Goal: Information Seeking & Learning: Learn about a topic

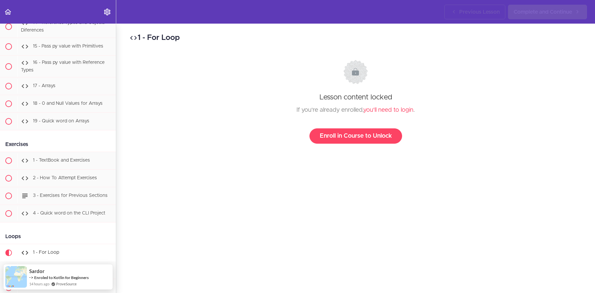
scroll to position [774, 0]
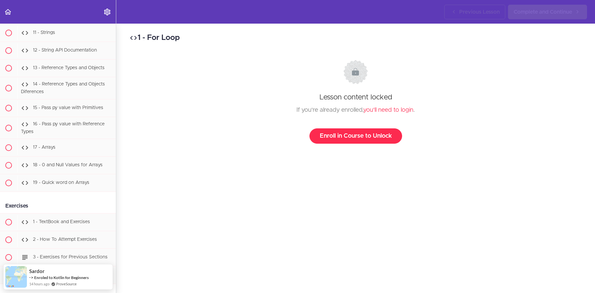
click at [347, 138] on link "Enroll in Course to Unlock" at bounding box center [356, 135] width 93 height 15
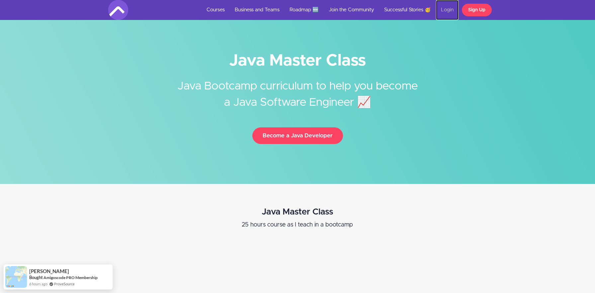
click at [442, 13] on link "Login" at bounding box center [447, 10] width 23 height 20
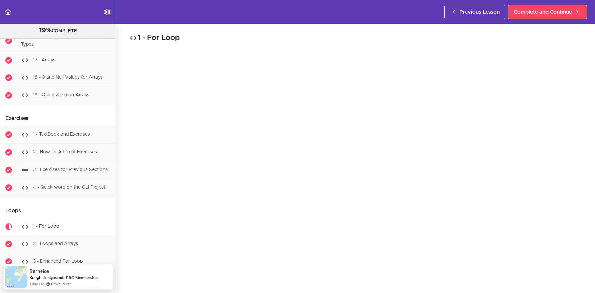
scroll to position [966, 0]
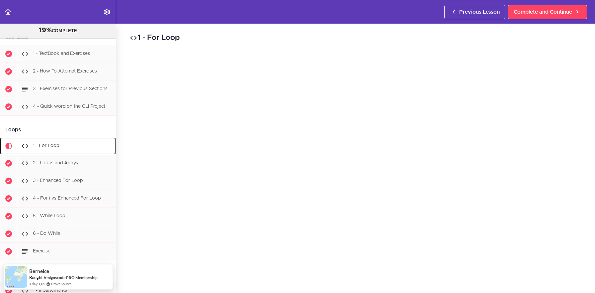
click at [70, 148] on div "1 - For Loop" at bounding box center [66, 146] width 99 height 15
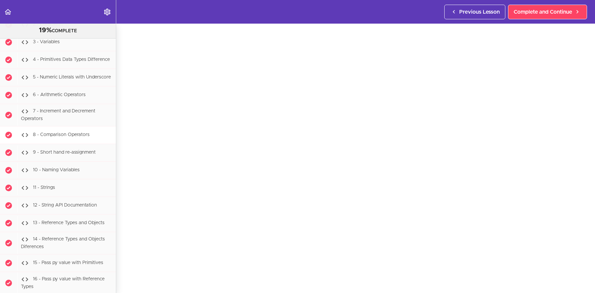
scroll to position [637, 0]
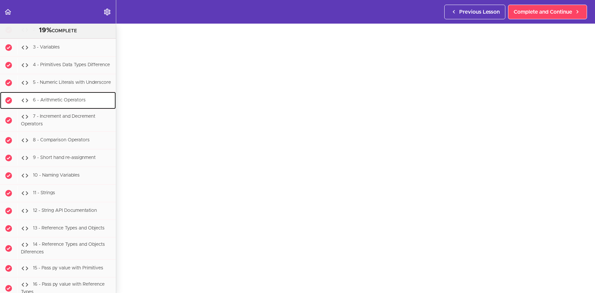
click at [84, 106] on div "6 - Arithmetic Operators" at bounding box center [66, 100] width 99 height 15
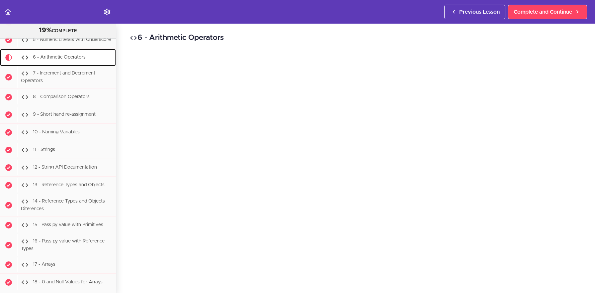
scroll to position [681, 0]
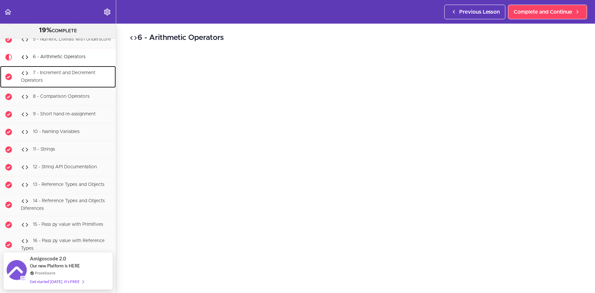
click at [81, 77] on div "7 - Increment and Decrement Operators" at bounding box center [66, 77] width 99 height 22
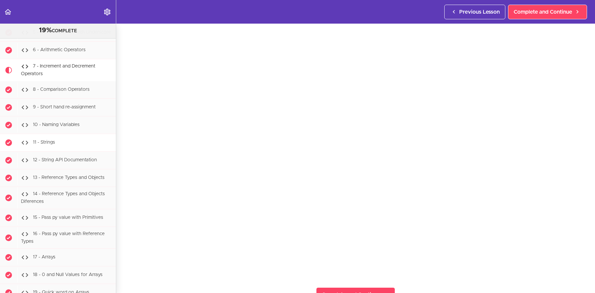
scroll to position [685, 0]
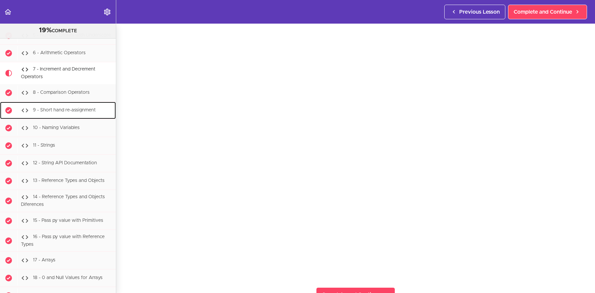
click at [74, 111] on span "9 - Short hand re-assignment" at bounding box center [64, 110] width 63 height 5
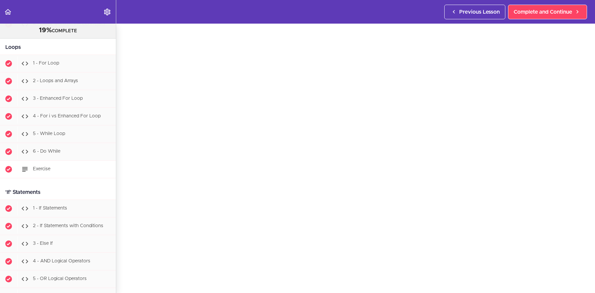
scroll to position [1028, 0]
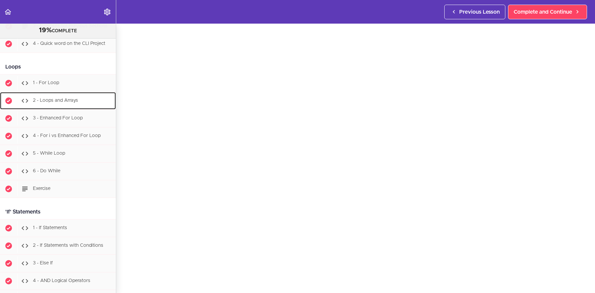
click at [71, 103] on div "2 - Loops and Arrays" at bounding box center [66, 100] width 99 height 15
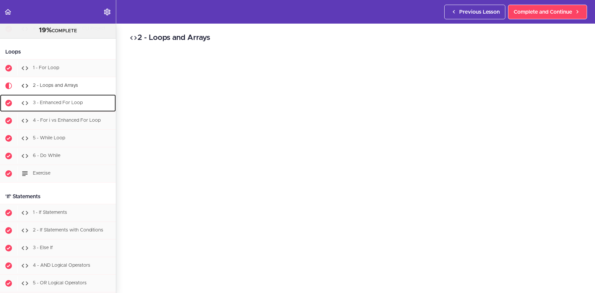
click at [65, 106] on div "3 - Enhanced For Loop" at bounding box center [66, 103] width 99 height 15
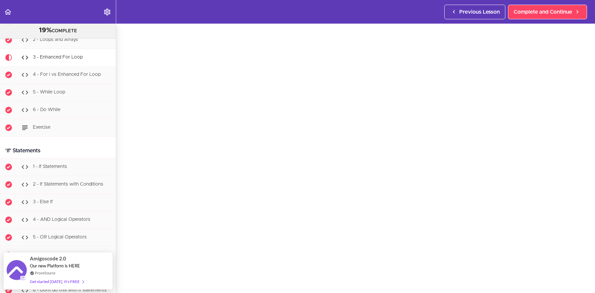
scroll to position [18, 0]
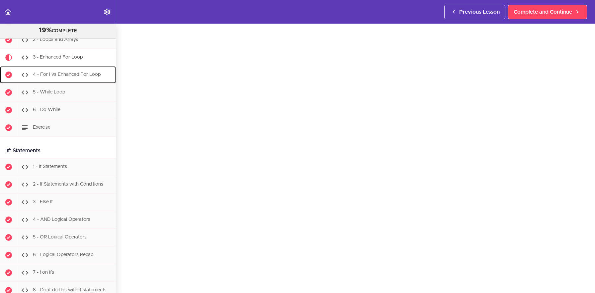
click at [68, 77] on div "4 - For i vs Enhanced For Loop" at bounding box center [66, 74] width 99 height 15
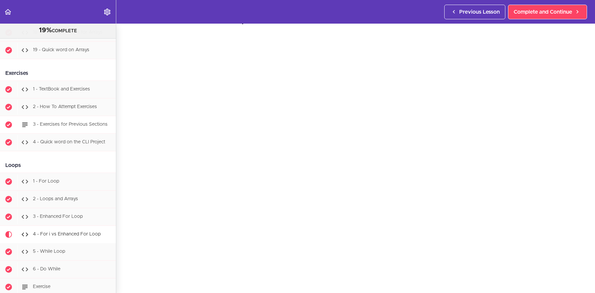
scroll to position [989, 0]
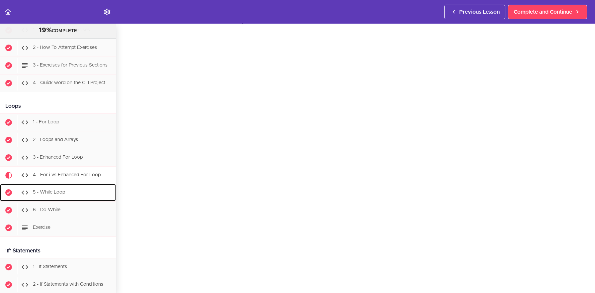
click at [61, 190] on span "5 - While Loop" at bounding box center [49, 192] width 32 height 5
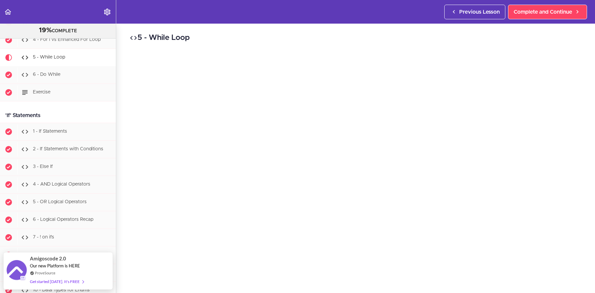
scroll to position [13, 0]
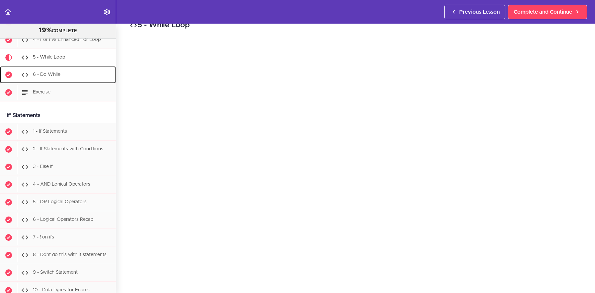
click at [76, 76] on div "6 - Do While" at bounding box center [66, 74] width 99 height 15
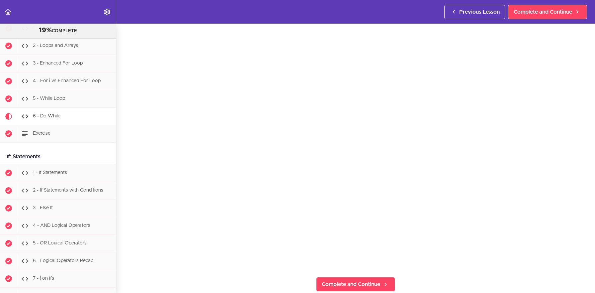
scroll to position [53, 0]
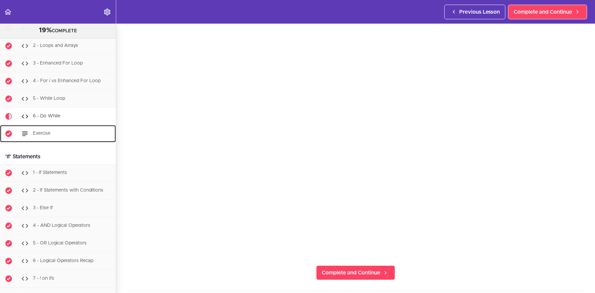
click at [52, 137] on div "Exercise" at bounding box center [66, 133] width 99 height 15
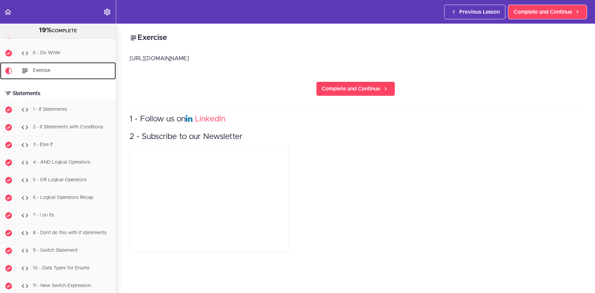
scroll to position [1160, 0]
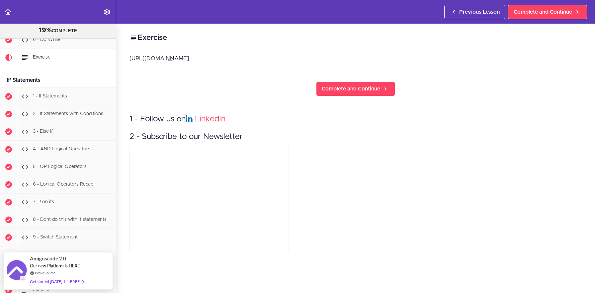
click at [200, 58] on p "https://textbook.amigoscode.com/docs/java/exercises/loops-arrays/" at bounding box center [356, 58] width 452 height 10
copy div "https://textbook.amigoscode.com/docs/java/exercises/loops-arrays/ Complete and …"
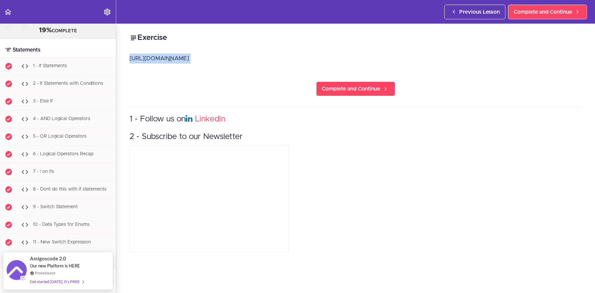
scroll to position [1189, 0]
click at [66, 71] on div "1 - If Statements" at bounding box center [66, 67] width 99 height 15
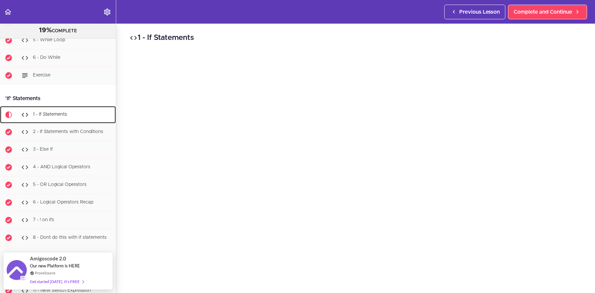
scroll to position [1123, 0]
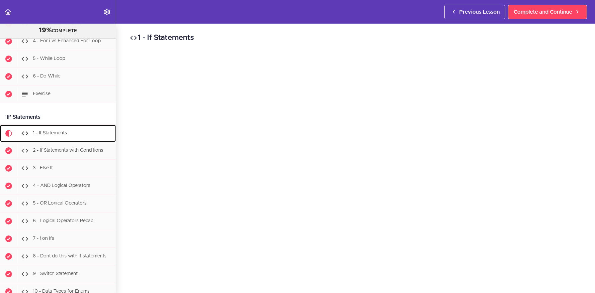
click at [39, 129] on div "1 - If Statements" at bounding box center [66, 133] width 99 height 15
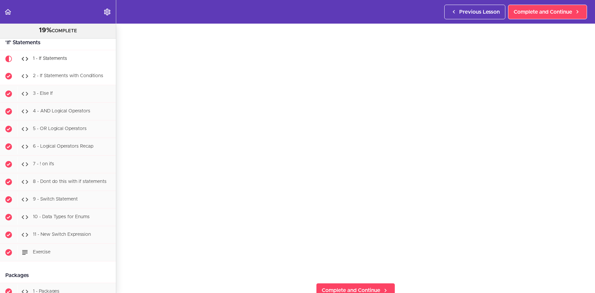
scroll to position [1198, 0]
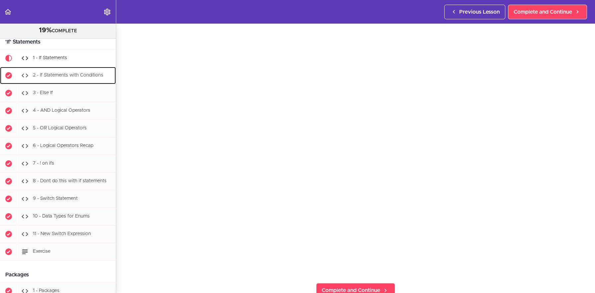
click at [65, 79] on div "2 - If Statements with Conditions" at bounding box center [66, 75] width 99 height 15
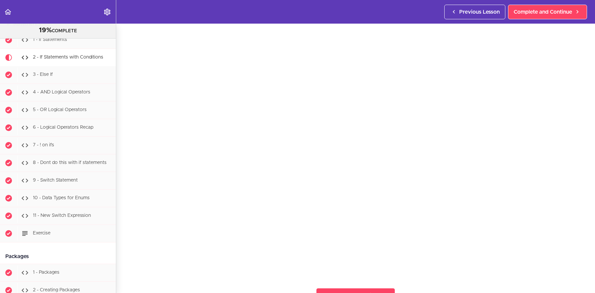
scroll to position [31, 0]
click at [61, 75] on div "3 - Else If" at bounding box center [66, 74] width 99 height 15
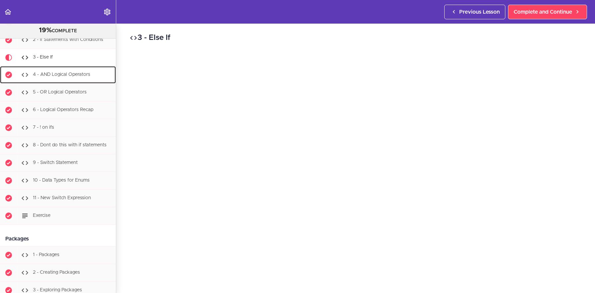
click at [64, 78] on div "4 - AND Logical Operators" at bounding box center [66, 74] width 99 height 15
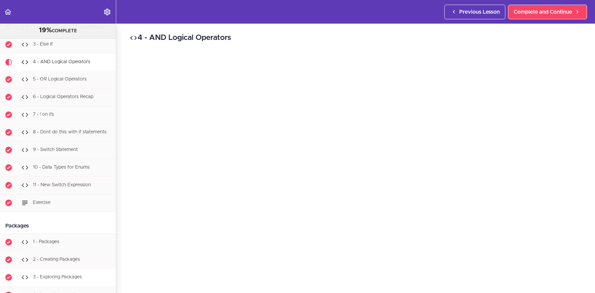
scroll to position [1221, 0]
